Goal: Task Accomplishment & Management: Manage account settings

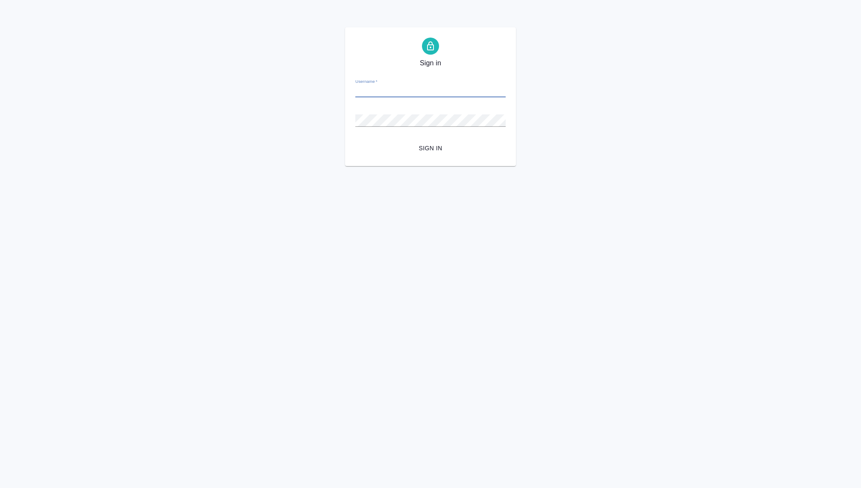
click at [382, 93] on input "Username   *" at bounding box center [431, 91] width 150 height 12
type input "[PERSON_NAME][EMAIL_ADDRESS][DOMAIN_NAME]"
click at [356, 141] on button "Sign in" at bounding box center [431, 149] width 150 height 16
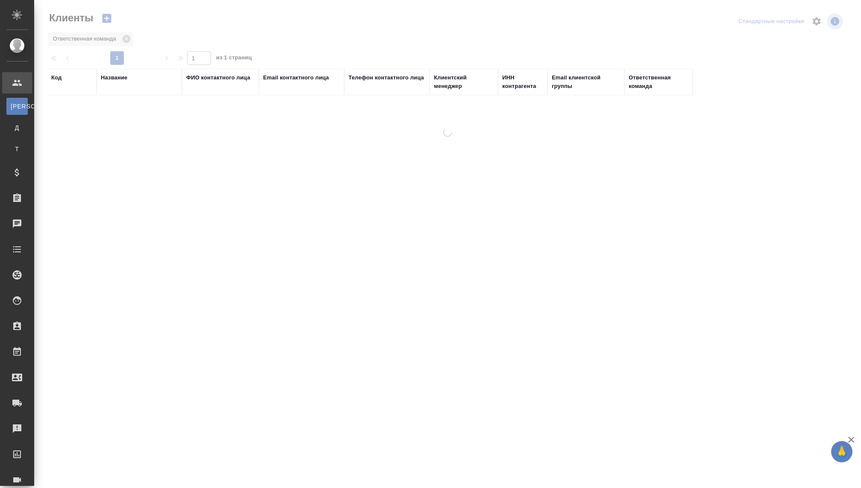
select select "RU"
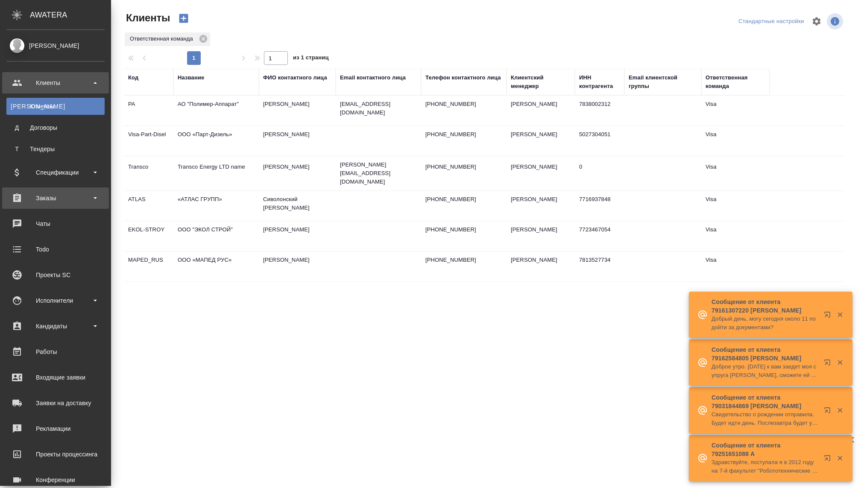
click at [39, 196] on div "Заказы" at bounding box center [55, 198] width 98 height 13
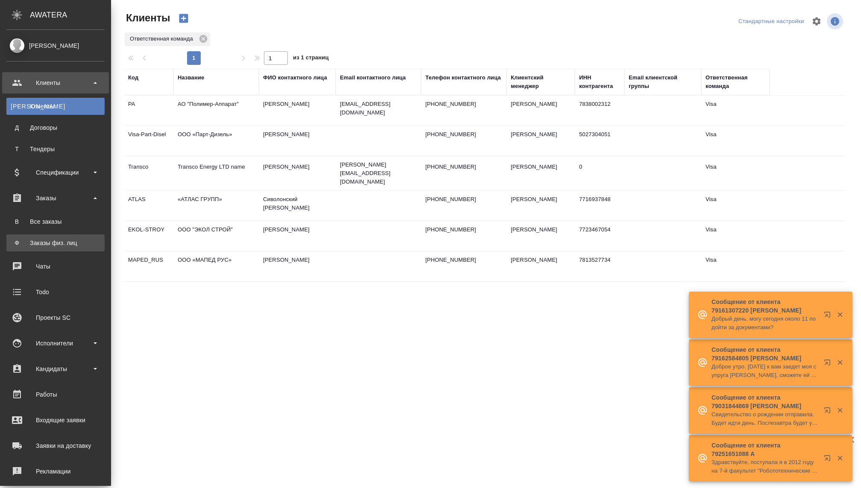
click at [38, 238] on link "Ф Заказы физ. лиц" at bounding box center [55, 243] width 98 height 17
